Goal: Task Accomplishment & Management: Use online tool/utility

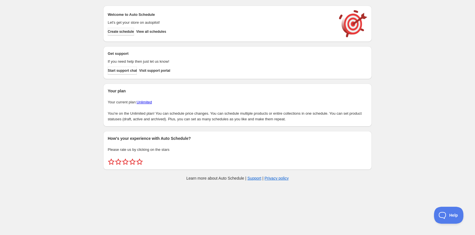
click at [128, 29] on button "Create schedule" at bounding box center [121, 32] width 26 height 8
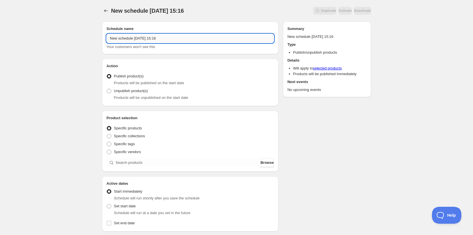
click at [183, 37] on input "New schedule [DATE] 15:16" at bounding box center [189, 38] width 167 height 9
click at [172, 34] on input "Silsbee" at bounding box center [189, 38] width 167 height 9
click at [135, 39] on input "Silsbee HS Choir - Reopen" at bounding box center [189, 38] width 167 height 9
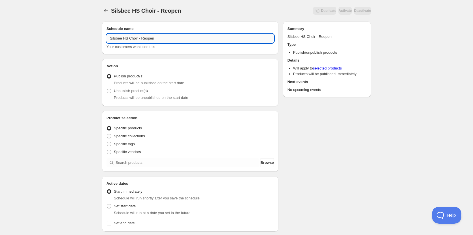
click at [138, 38] on input "Silsbee HS Choir - Reopen" at bounding box center [189, 38] width 167 height 9
type input "Silsbee HS Choir 2025- Reopen"
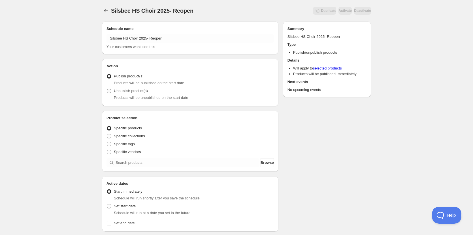
click at [109, 89] on span at bounding box center [109, 91] width 5 height 5
click at [107, 89] on input "Unpublish product(s)" at bounding box center [107, 89] width 0 height 0
radio input "true"
click at [110, 136] on span at bounding box center [109, 136] width 5 height 5
click at [107, 134] on input "Specific collections" at bounding box center [107, 134] width 0 height 0
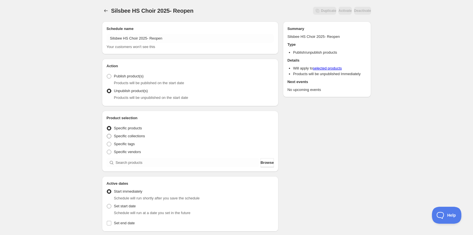
radio input "true"
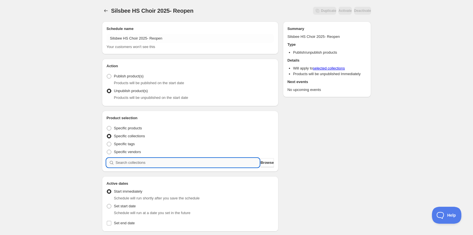
click at [155, 164] on input "search" at bounding box center [187, 162] width 144 height 9
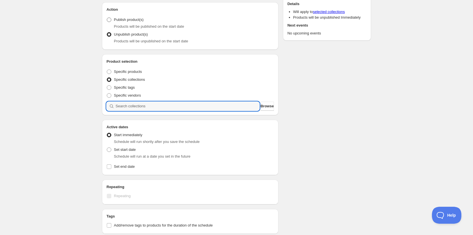
click at [106, 20] on span at bounding box center [108, 19] width 5 height 5
click at [107, 18] on input "Publish product(s)" at bounding box center [107, 18] width 0 height 0
radio input "true"
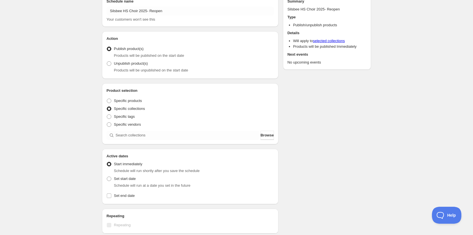
scroll to position [0, 0]
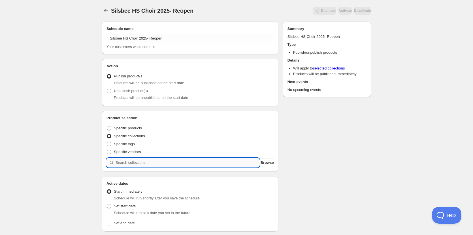
click at [168, 162] on input "search" at bounding box center [187, 162] width 144 height 9
type input "s"
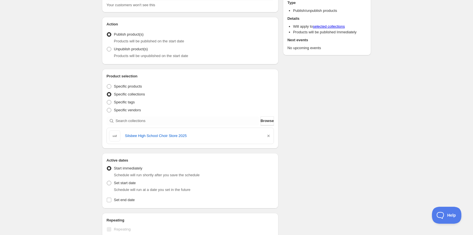
scroll to position [85, 0]
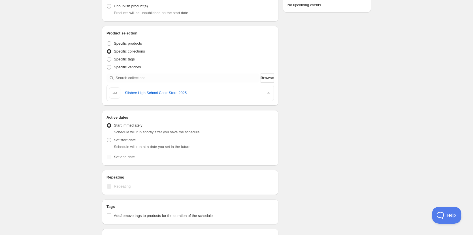
click at [109, 157] on input "Set end date" at bounding box center [109, 157] width 5 height 5
checkbox input "true"
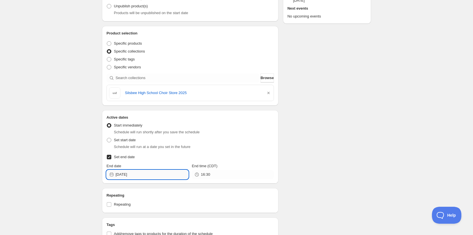
click at [166, 172] on input "[DATE]" at bounding box center [151, 174] width 73 height 9
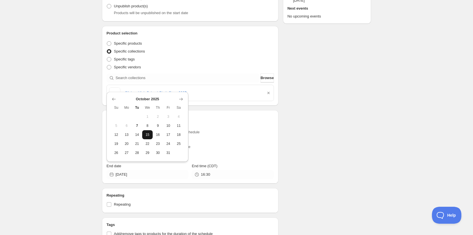
click at [150, 132] on button "15" at bounding box center [147, 134] width 10 height 9
type input "[DATE]"
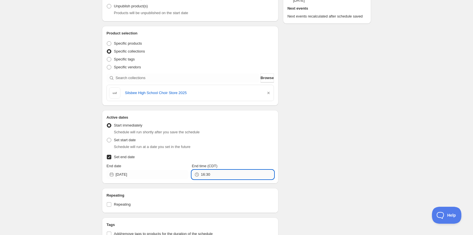
click at [228, 175] on input "16:30" at bounding box center [237, 174] width 73 height 9
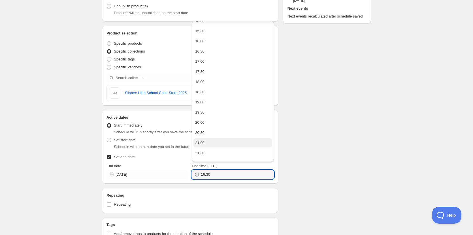
scroll to position [350, 0]
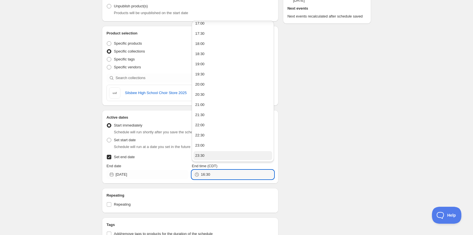
click at [213, 156] on button "23:30" at bounding box center [232, 155] width 78 height 9
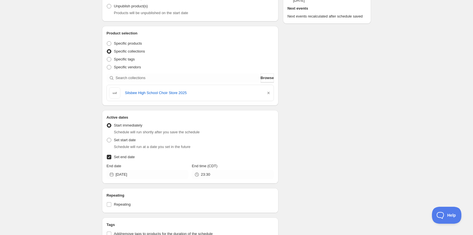
click at [296, 151] on div "Schedule name Silsbee HS Choir 2025- Reopen Your customers won't see this Actio…" at bounding box center [233, 165] width 273 height 467
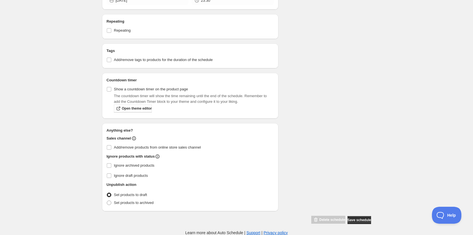
scroll to position [89, 0]
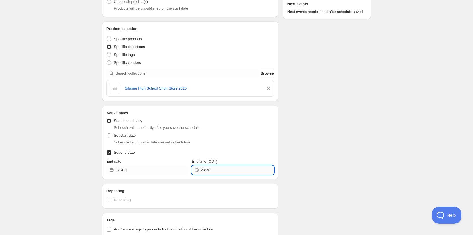
click at [224, 167] on input "23:30" at bounding box center [237, 170] width 73 height 9
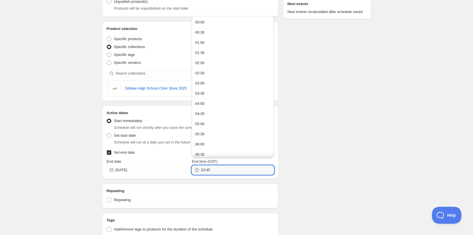
type input "23:45"
click at [395, 133] on div "Silsbee HS Choir 2025- Reopen. This page is ready Silsbee HS Choir 2025- Reopen…" at bounding box center [236, 158] width 473 height 495
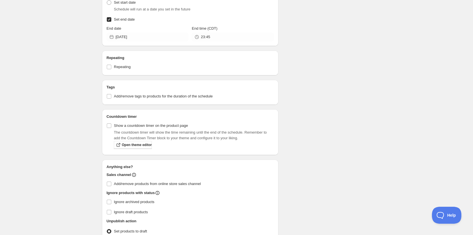
scroll to position [259, 0]
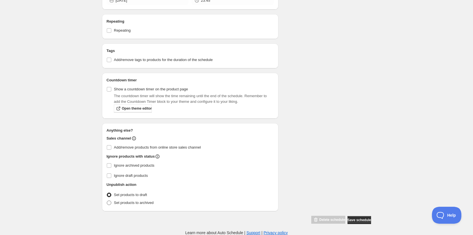
click at [110, 204] on span at bounding box center [109, 203] width 5 height 5
click at [107, 201] on input "Set products to archived" at bounding box center [107, 201] width 0 height 0
radio input "true"
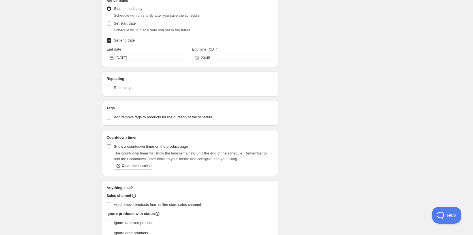
scroll to position [146, 0]
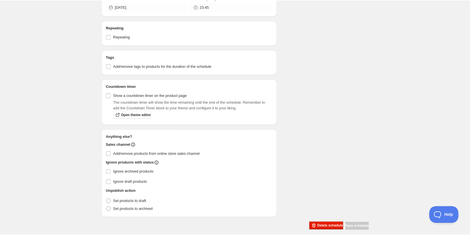
scroll to position [244, 0]
